Goal: Information Seeking & Learning: Learn about a topic

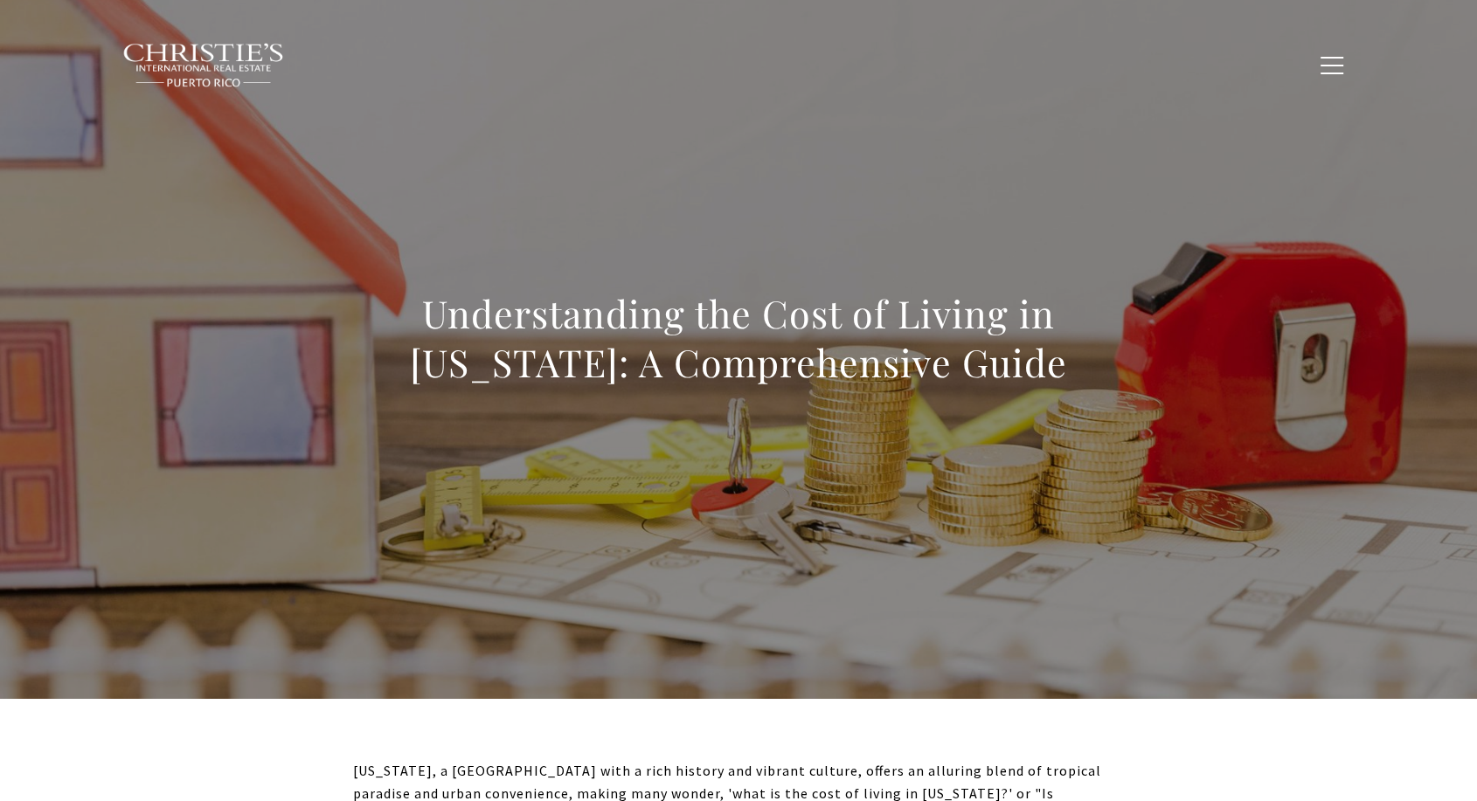
click at [709, 323] on h1 "Understanding the Cost of Living in [US_STATE]: A Comprehensive Guide" at bounding box center [738, 338] width 771 height 98
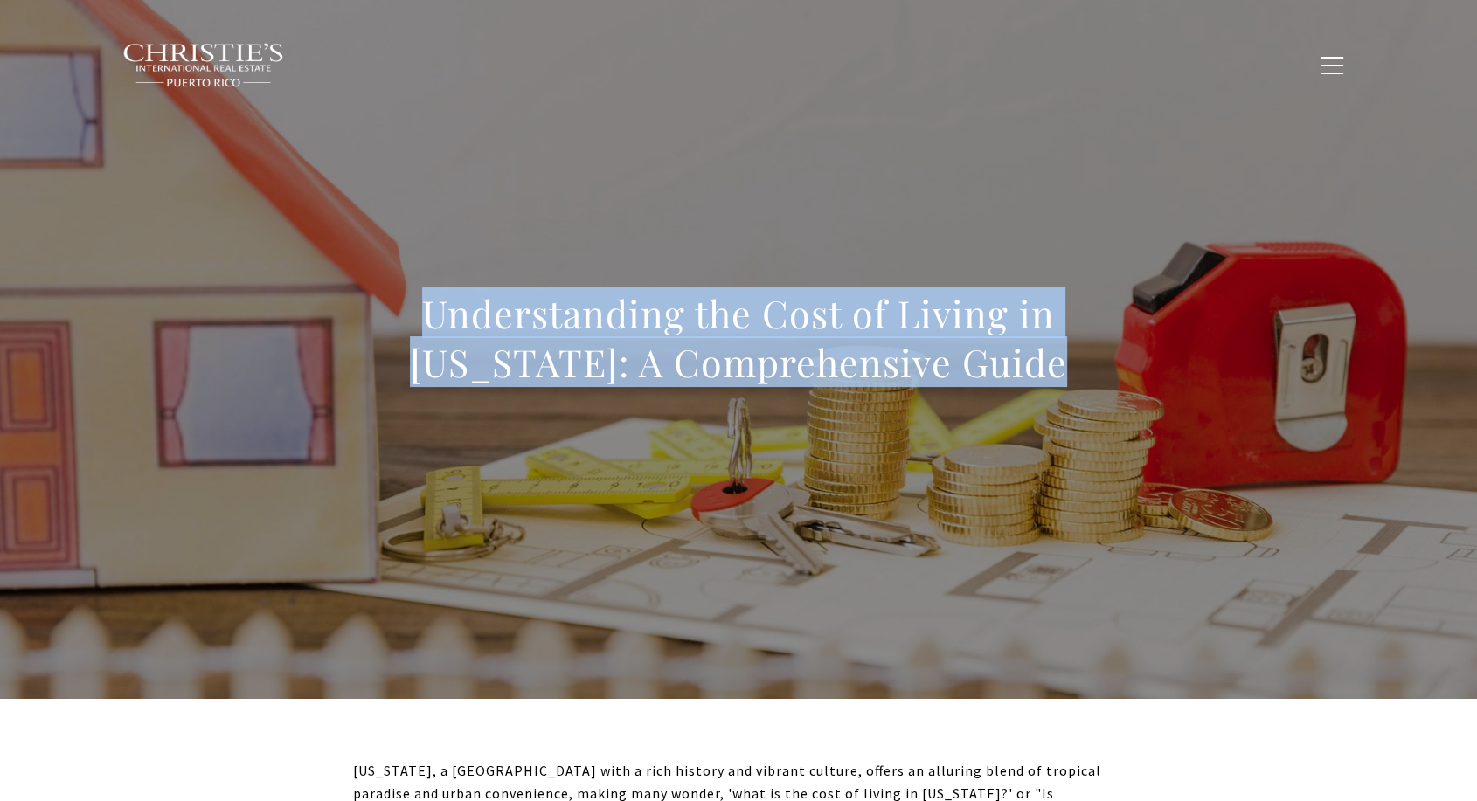
click at [709, 323] on h1 "Understanding the Cost of Living in [US_STATE]: A Comprehensive Guide" at bounding box center [738, 338] width 771 height 98
copy body "Understanding the Cost of Living in [US_STATE]: A Comprehensive Guide"
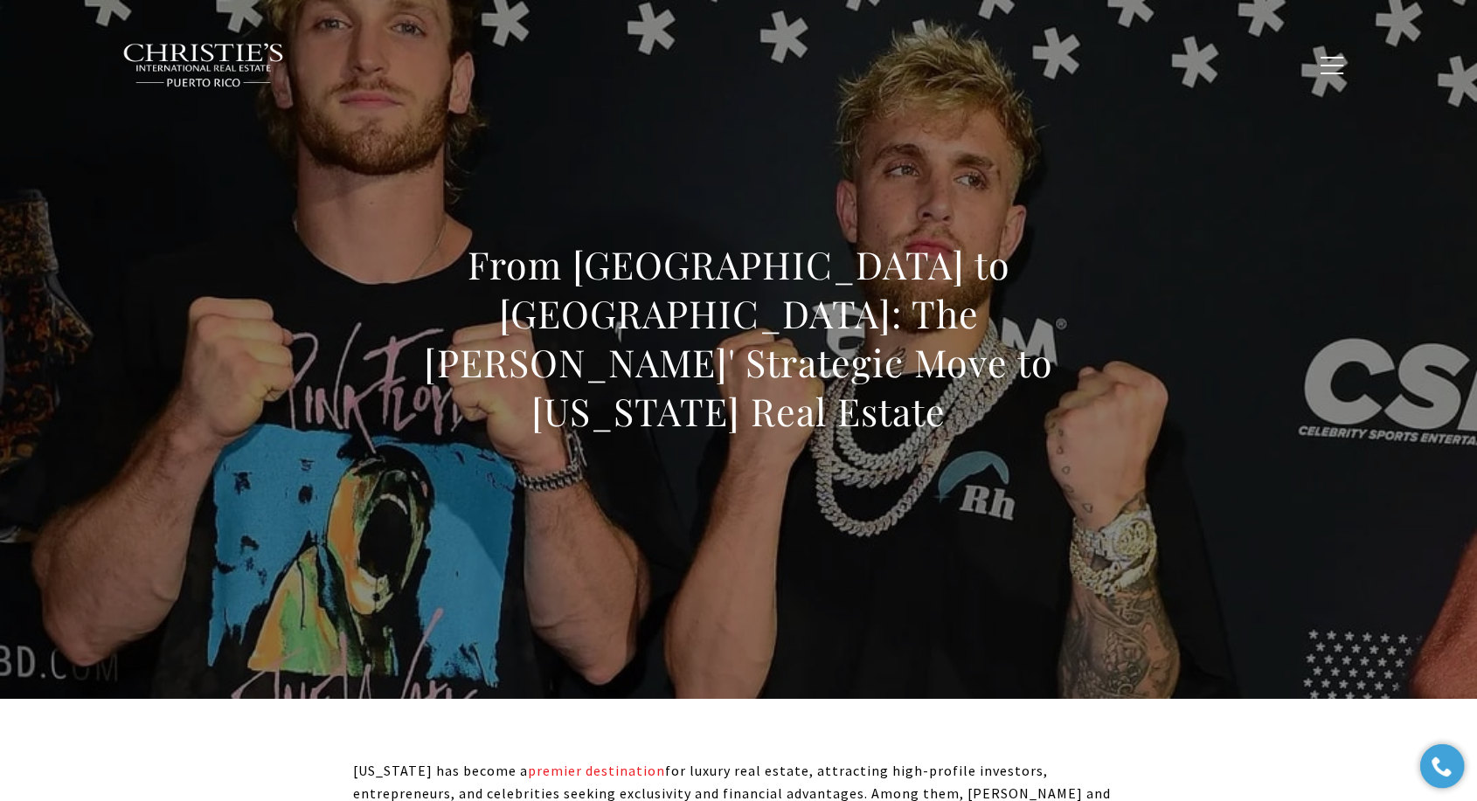
click at [706, 309] on h1 "From Los Angeles to Dorado: The Paul Brothers' Strategic Move to Puerto Rico Re…" at bounding box center [738, 338] width 771 height 196
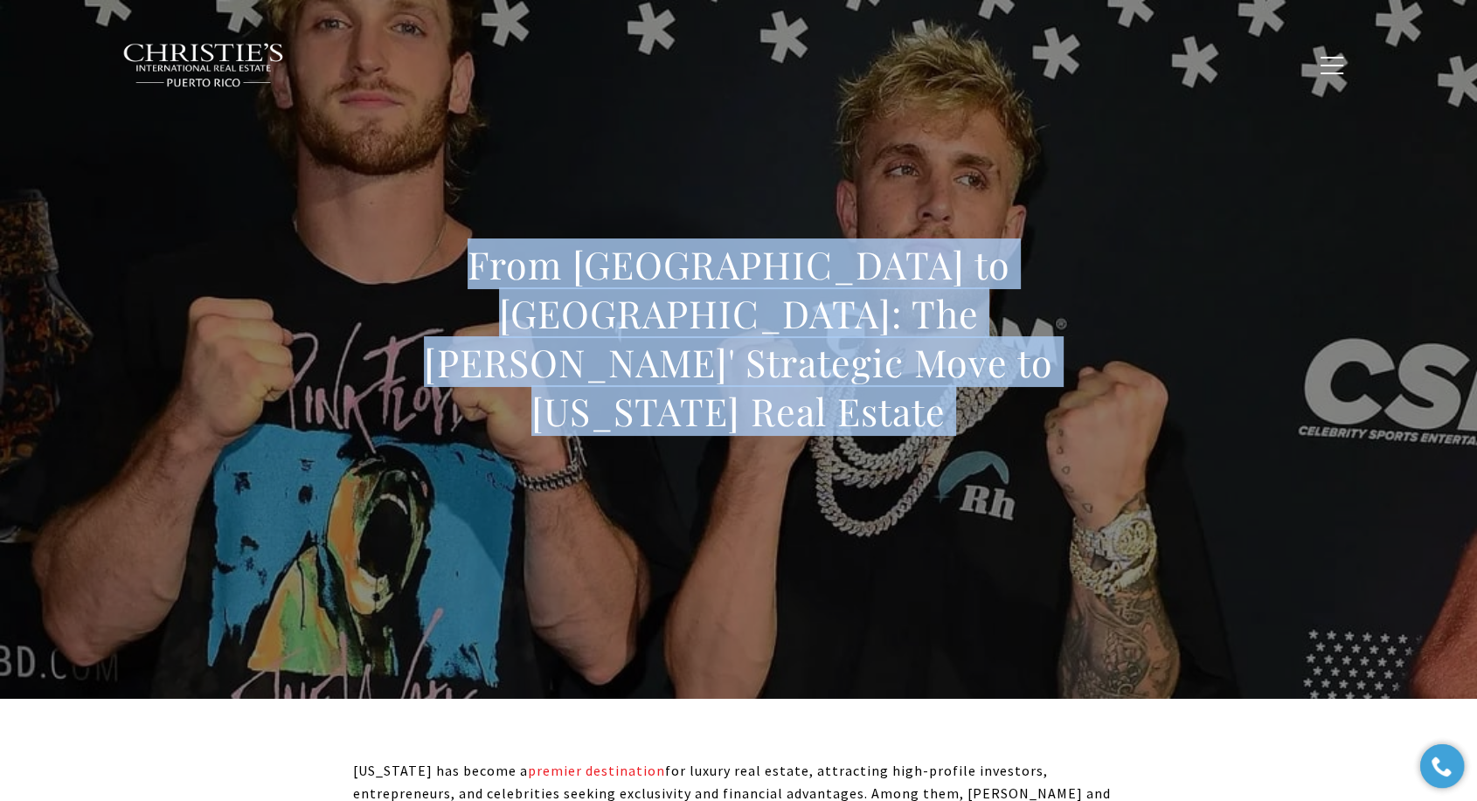
click at [706, 309] on h1 "From Los Angeles to Dorado: The Paul Brothers' Strategic Move to Puerto Rico Re…" at bounding box center [738, 338] width 771 height 196
copy body "From Los Angeles to Dorado: The Paul Brothers' Strategic Move to Puerto Rico Re…"
